Goal: Task Accomplishment & Management: Complete application form

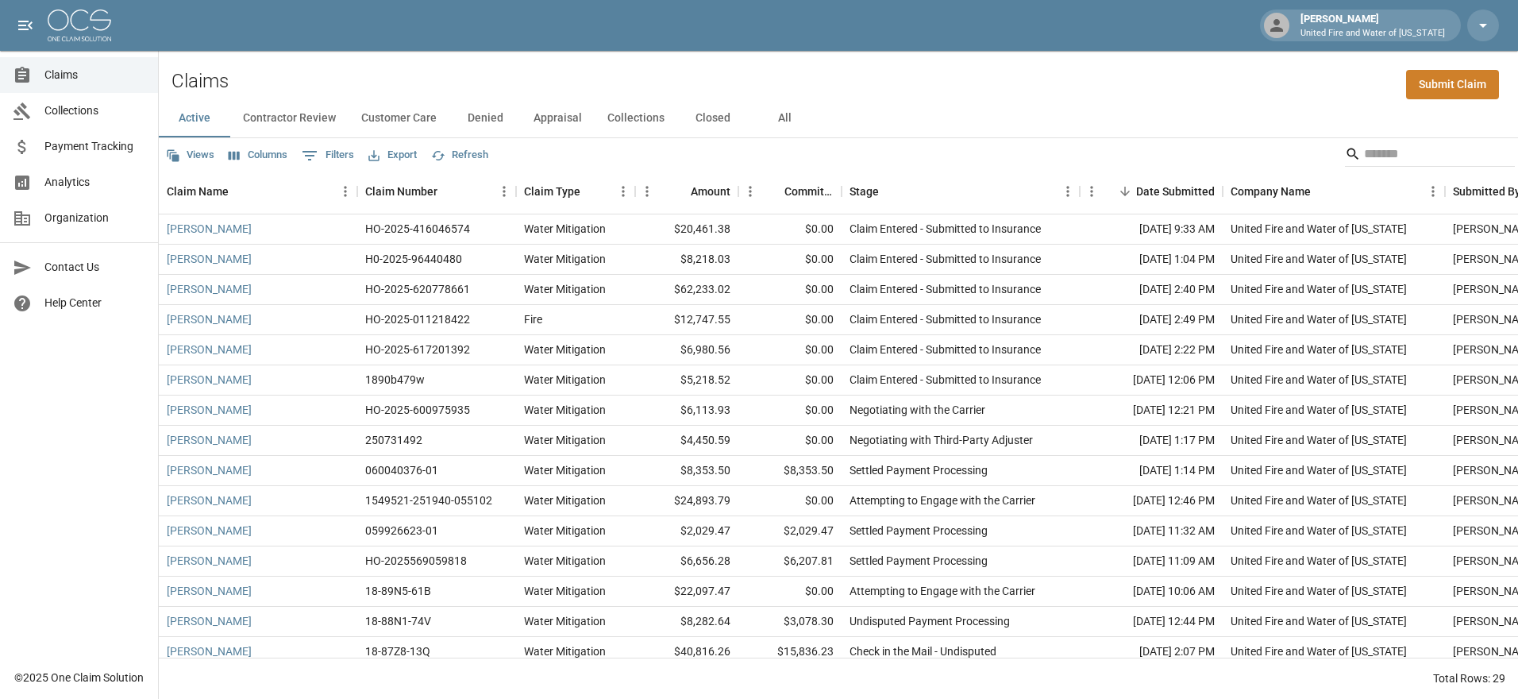
click at [1447, 80] on link "Submit Claim" at bounding box center [1452, 84] width 93 height 29
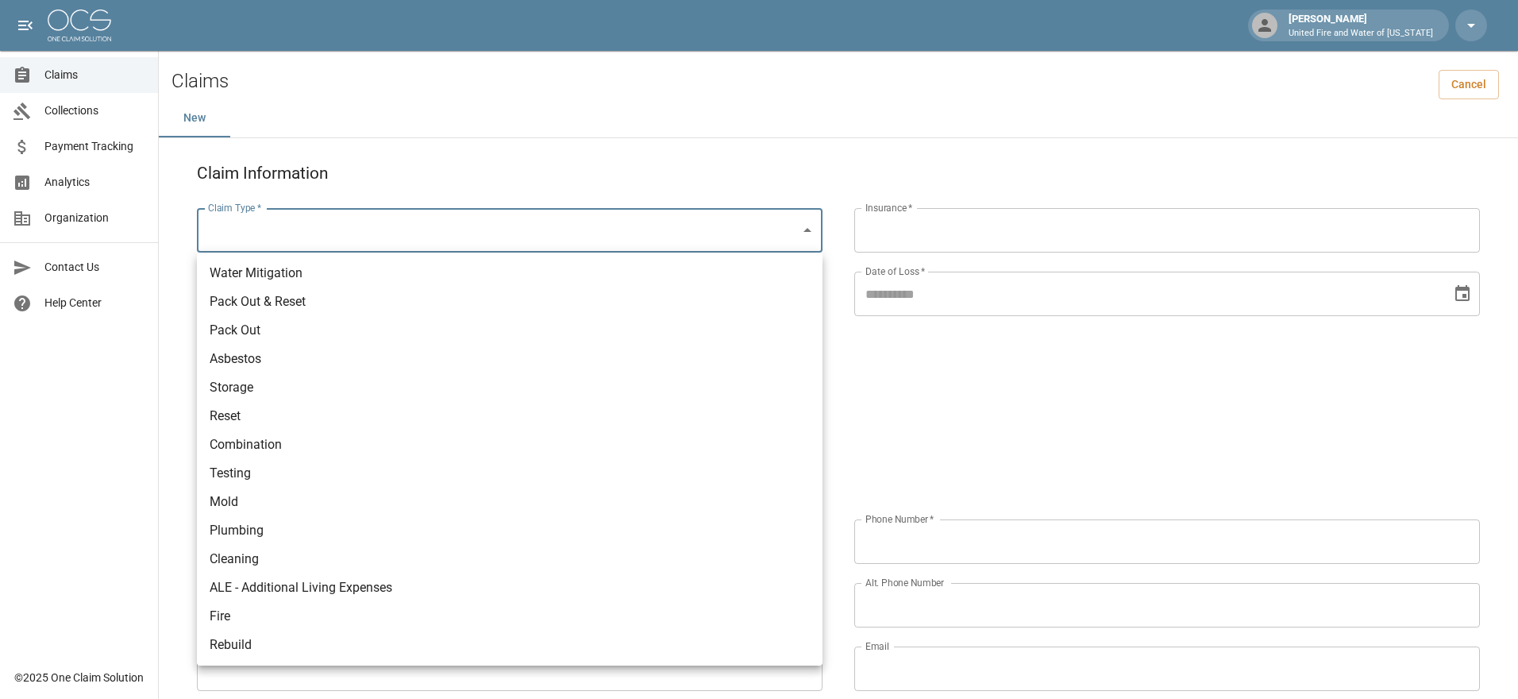
click at [315, 228] on body "[PERSON_NAME] United Fire and Water of [US_STATE] Claims Collections Payment Tr…" at bounding box center [759, 664] width 1518 height 1328
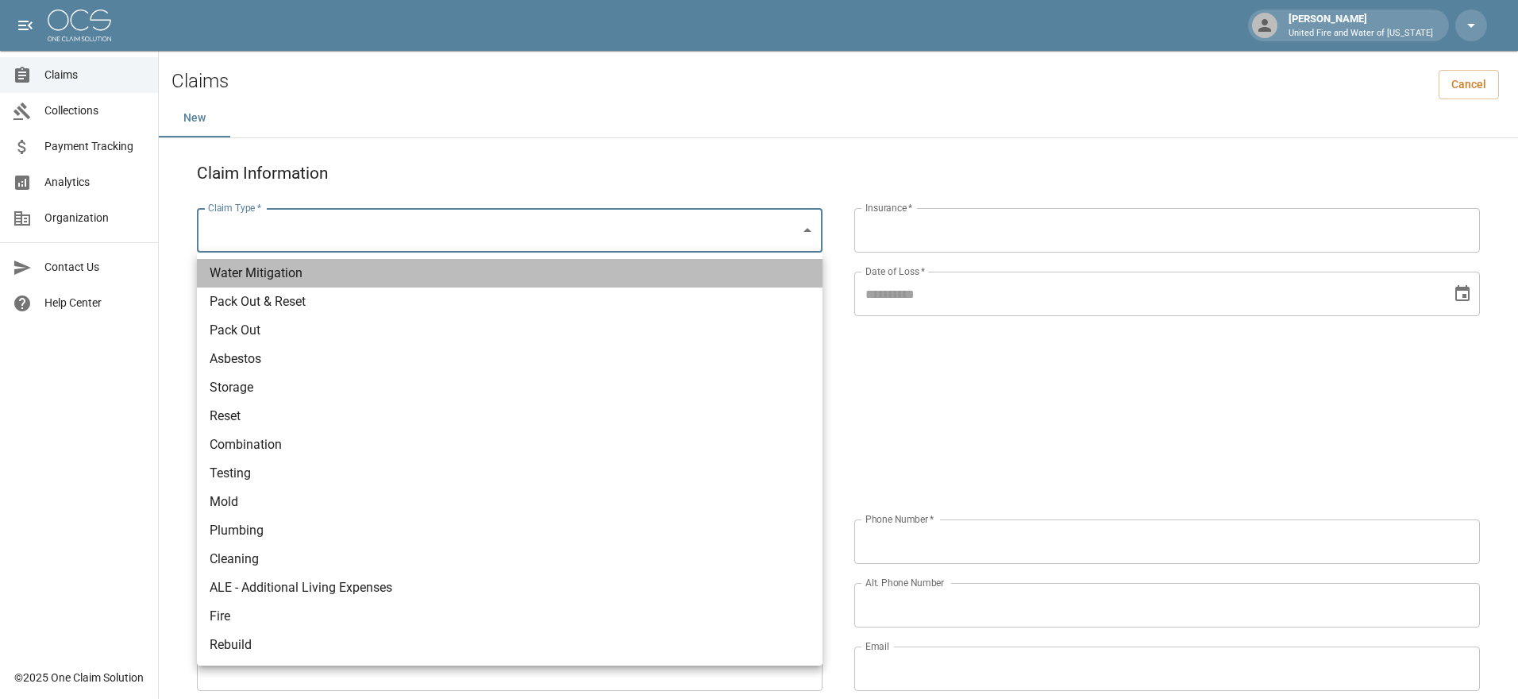
click at [311, 272] on li "Water Mitigation" at bounding box center [510, 273] width 626 height 29
type input "**********"
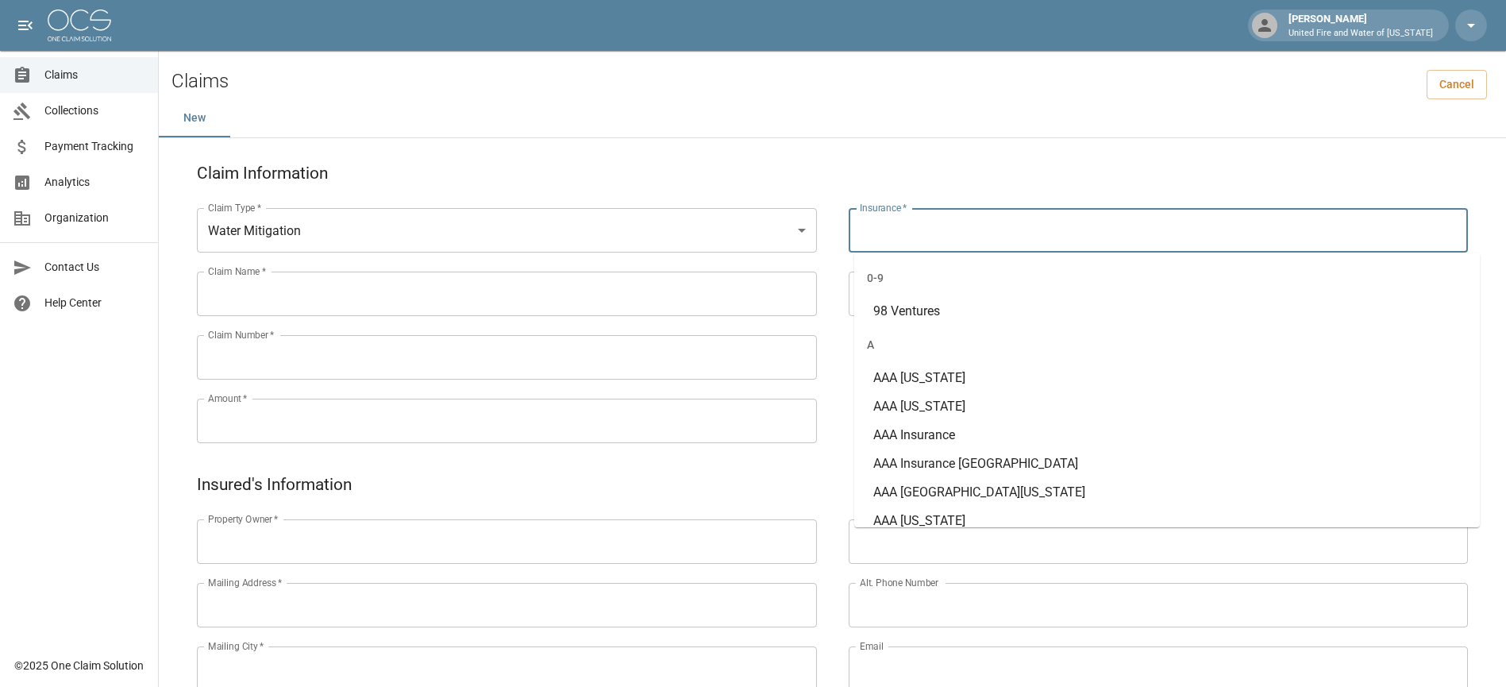
click at [1013, 222] on input "Insurance   *" at bounding box center [1159, 230] width 606 height 30
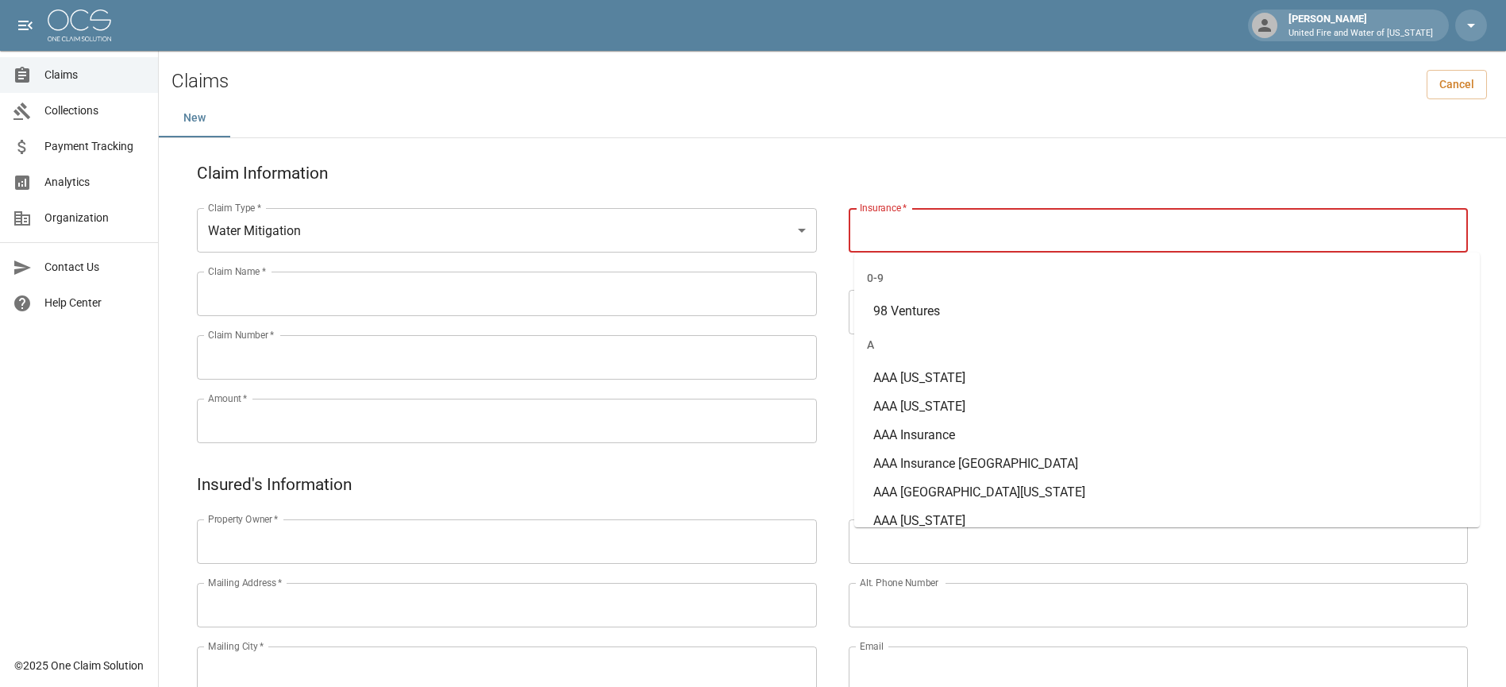
click at [1037, 221] on input "Insurance   *" at bounding box center [1159, 230] width 606 height 30
